Goal: Find contact information: Find contact information

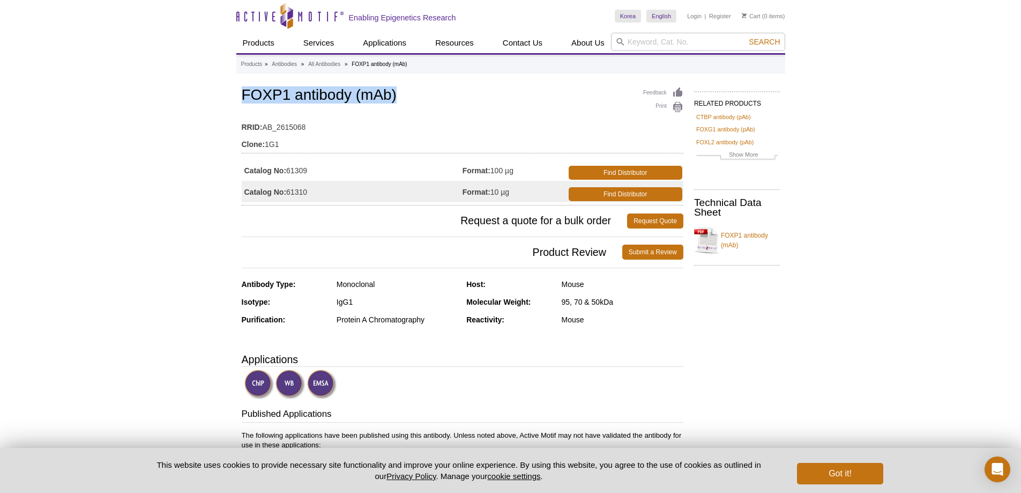
drag, startPoint x: 422, startPoint y: 114, endPoint x: 242, endPoint y: 96, distance: 181.4
click at [242, 96] on h1 "FOXP1 antibody (mAb)" at bounding box center [463, 96] width 442 height 18
drag, startPoint x: 524, startPoint y: 171, endPoint x: 493, endPoint y: 173, distance: 30.6
click at [493, 173] on td "Format: 100 µg" at bounding box center [514, 169] width 104 height 21
copy td "100 µg"
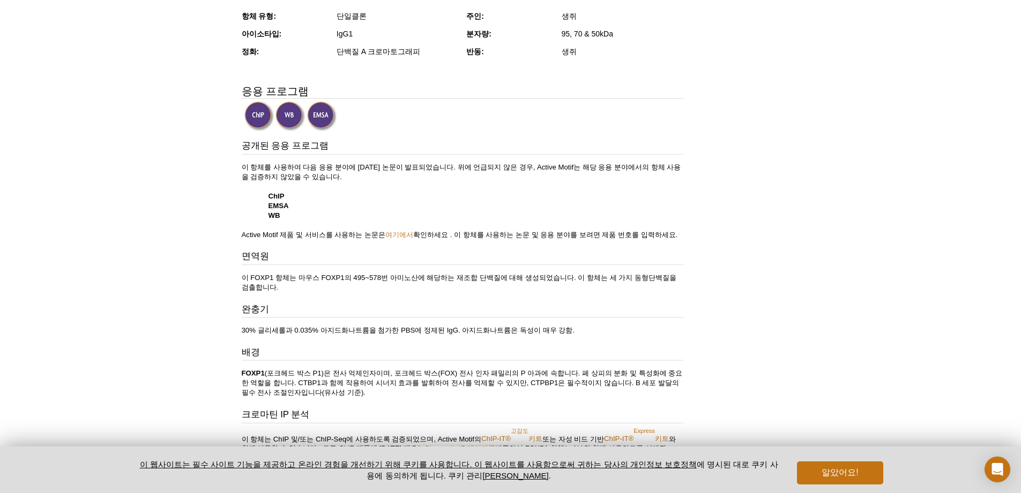
scroll to position [533, 0]
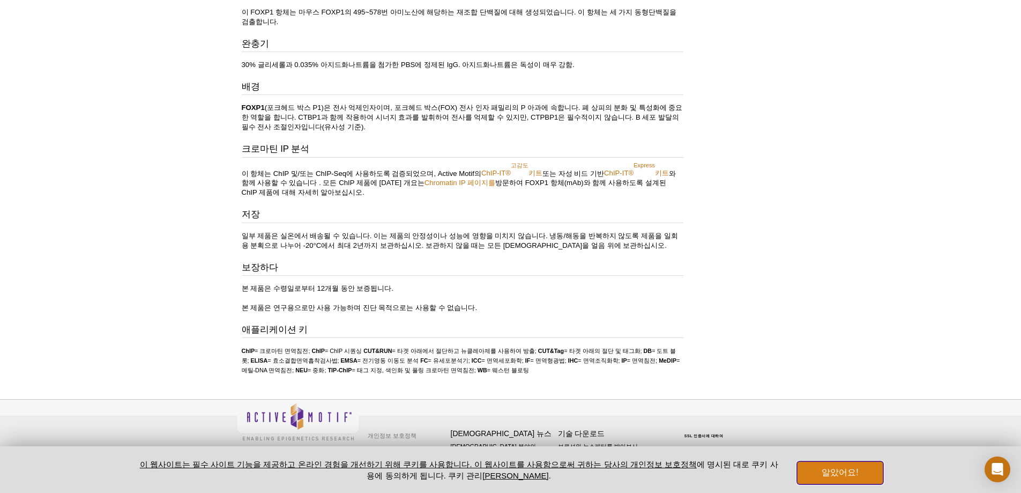
click at [846, 464] on button "알았어요!" at bounding box center [840, 472] width 86 height 23
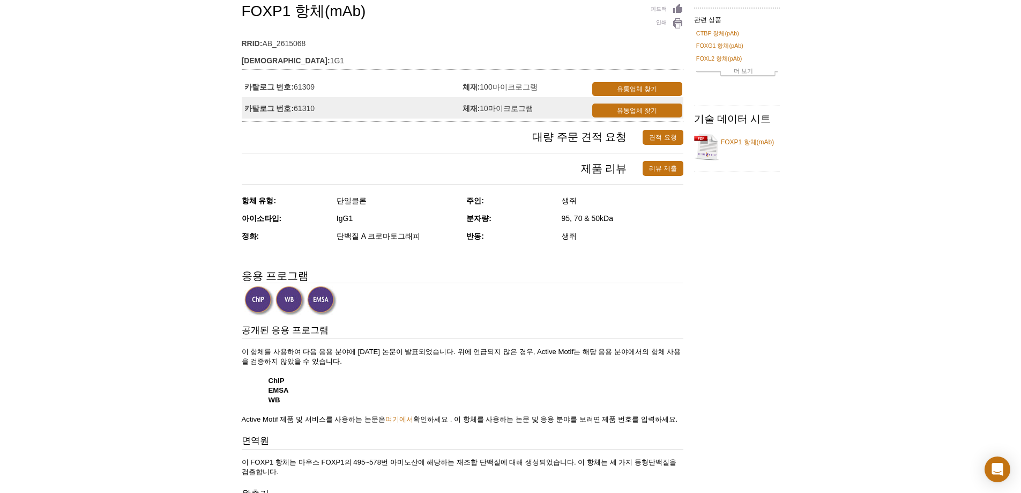
scroll to position [0, 0]
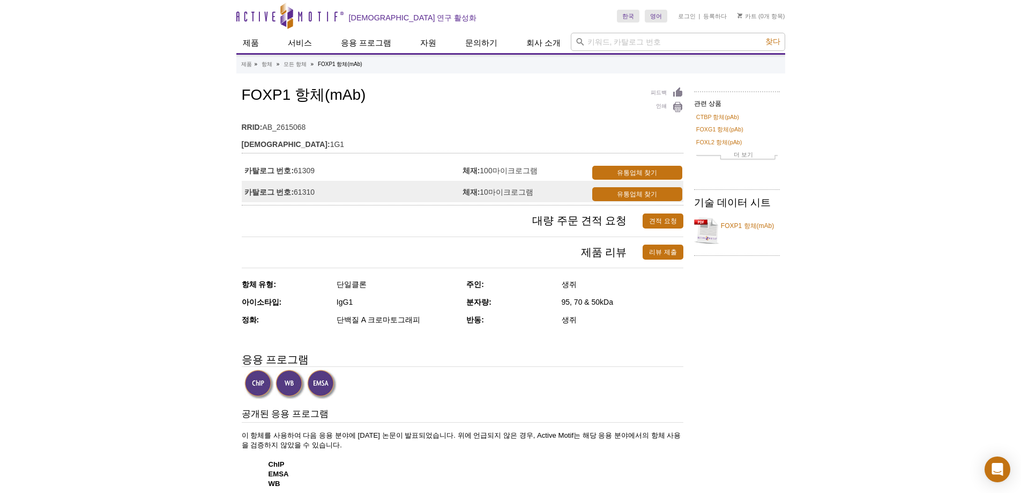
drag, startPoint x: 826, startPoint y: 201, endPoint x: 793, endPoint y: 64, distance: 141.2
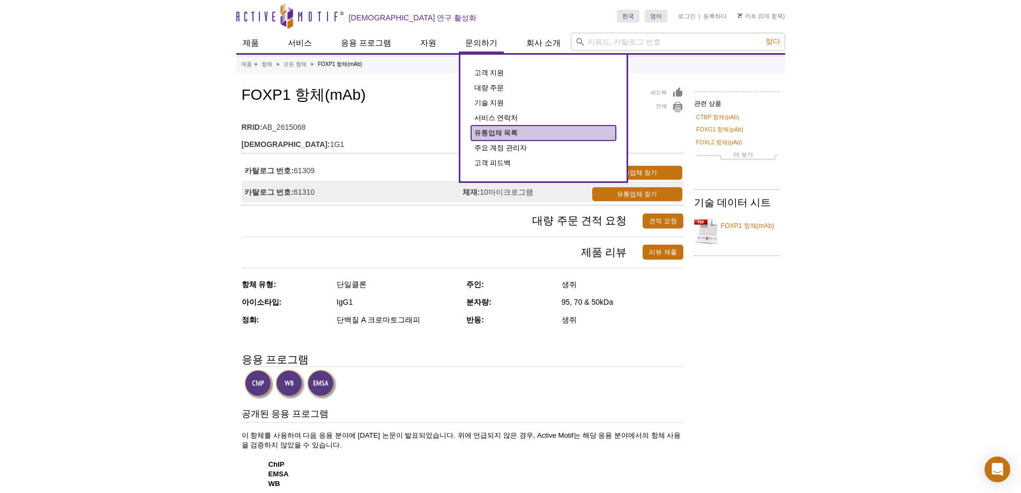
click at [483, 129] on font "유통업체 목록" at bounding box center [496, 133] width 44 height 8
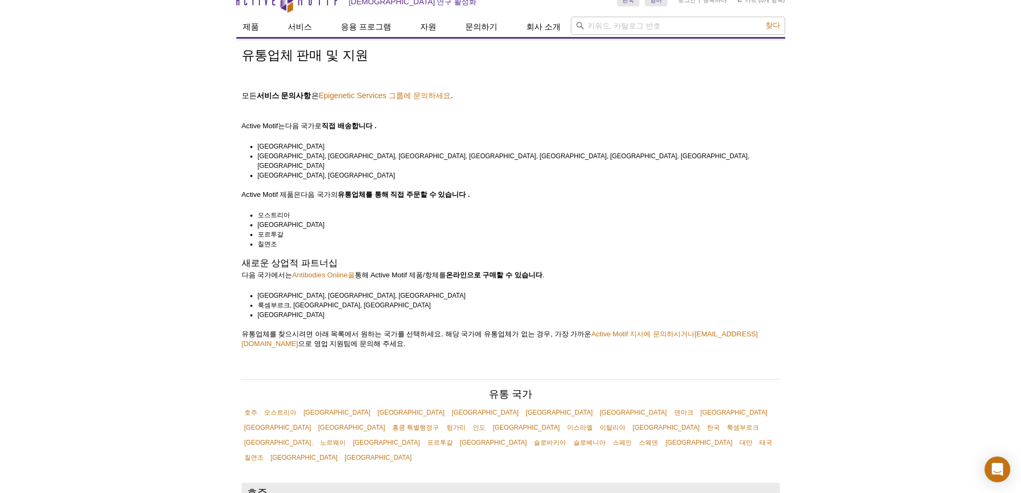
scroll to position [107, 0]
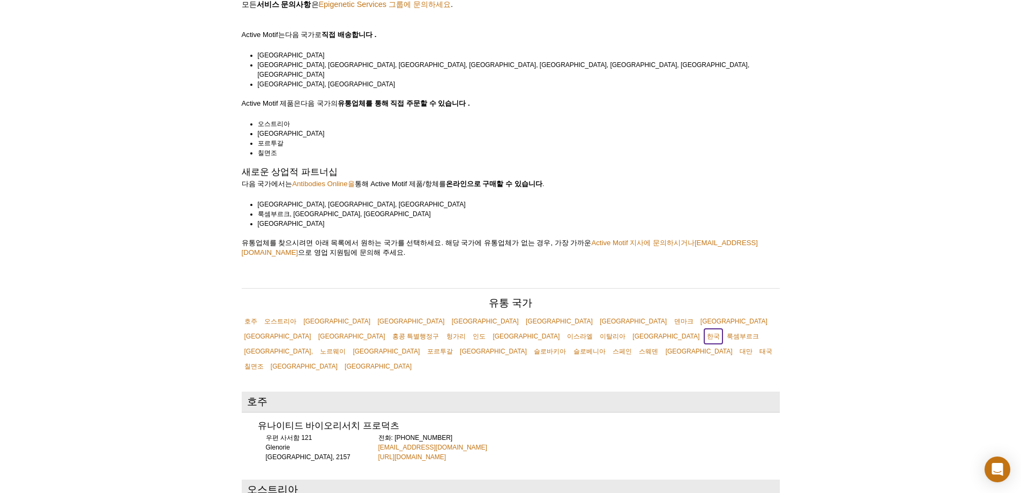
click at [720, 332] on font "한국" at bounding box center [713, 336] width 13 height 8
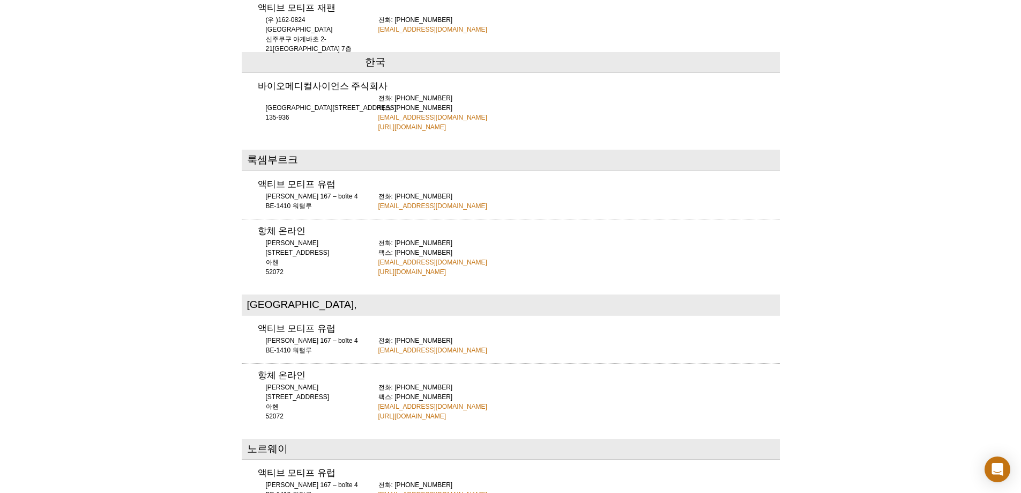
scroll to position [2614, 0]
